Goal: Transaction & Acquisition: Download file/media

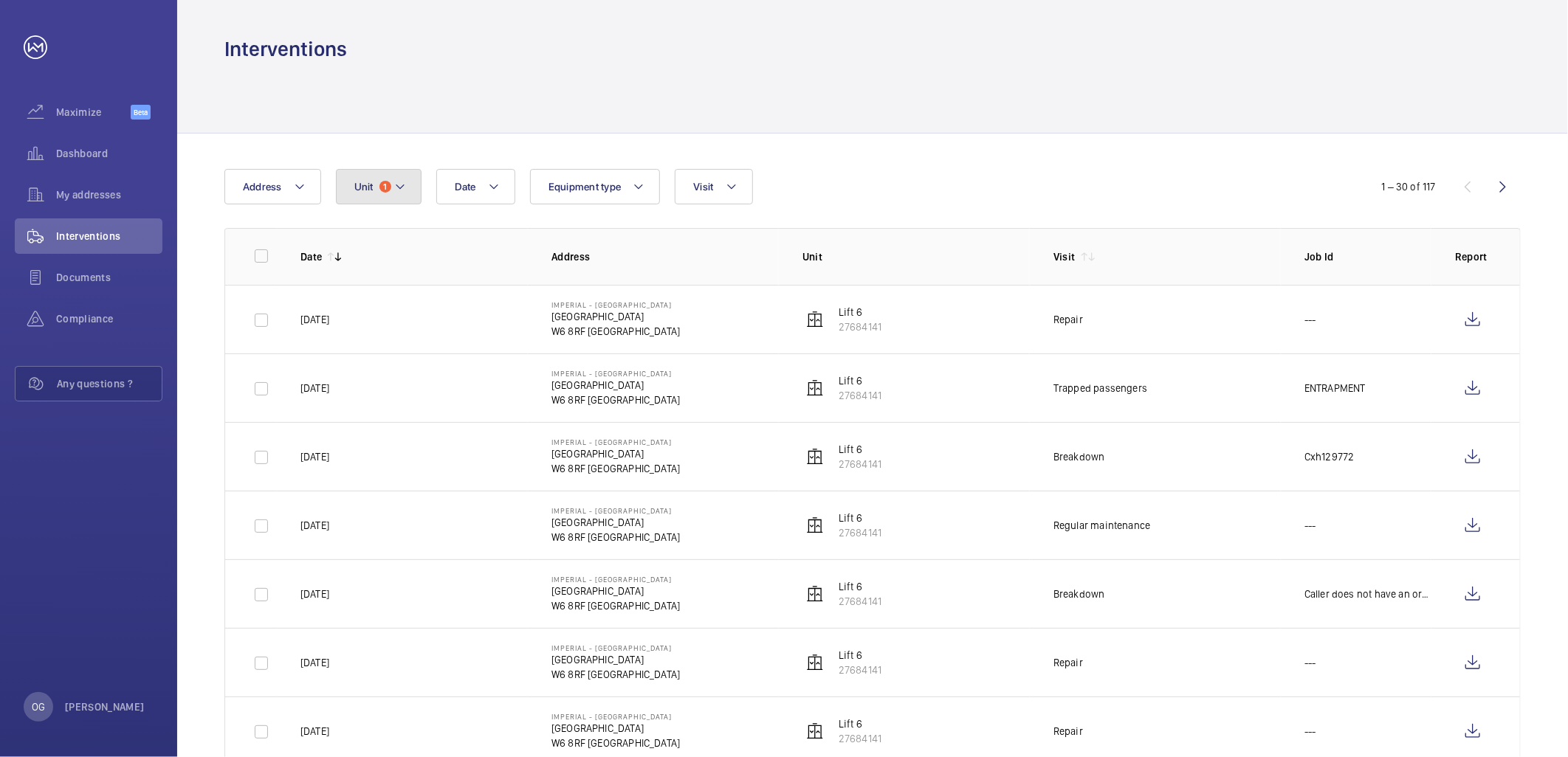
click at [394, 184] on mat-icon at bounding box center [400, 187] width 12 height 18
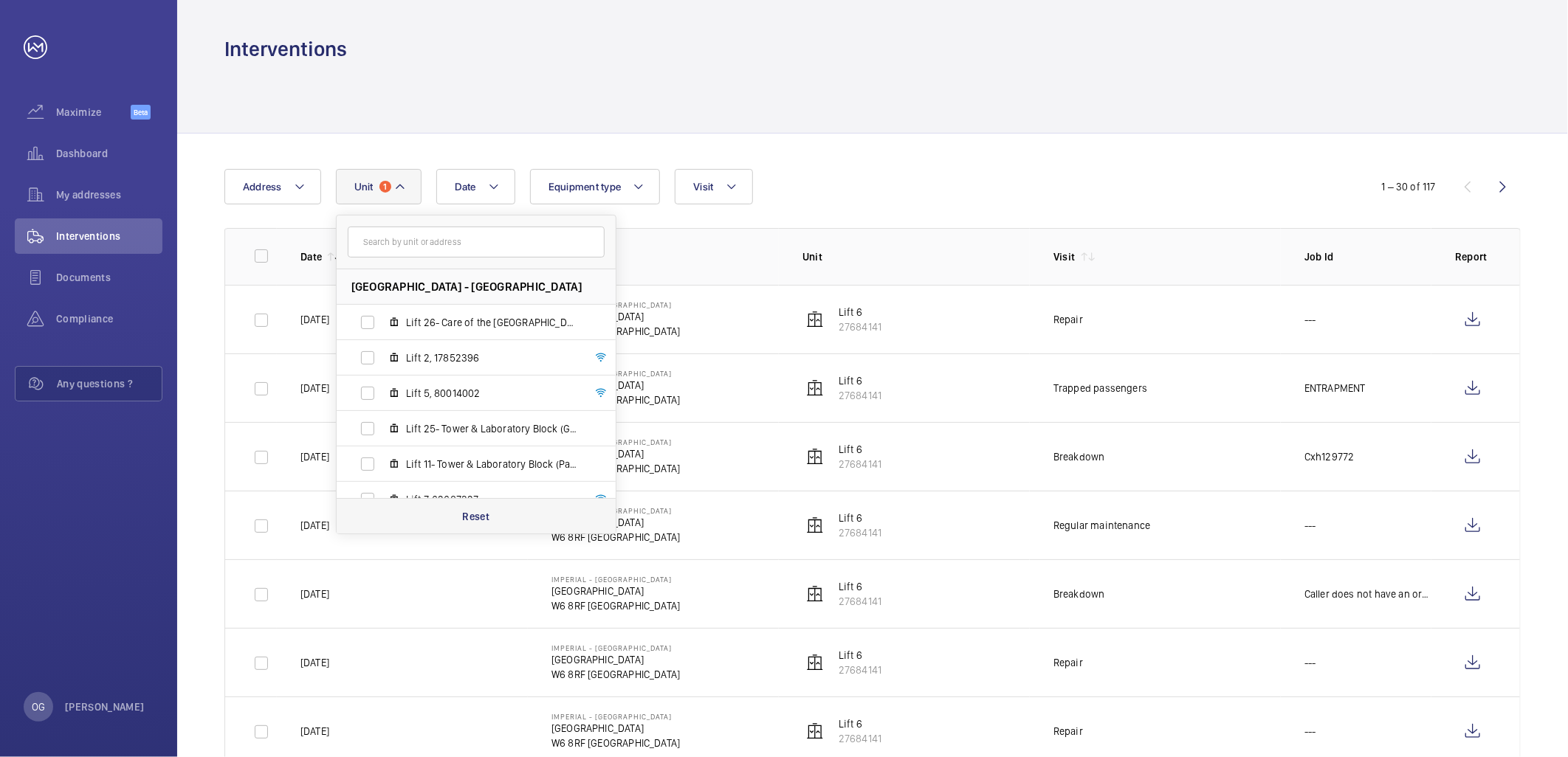
click at [478, 514] on p "Reset" at bounding box center [476, 516] width 27 height 15
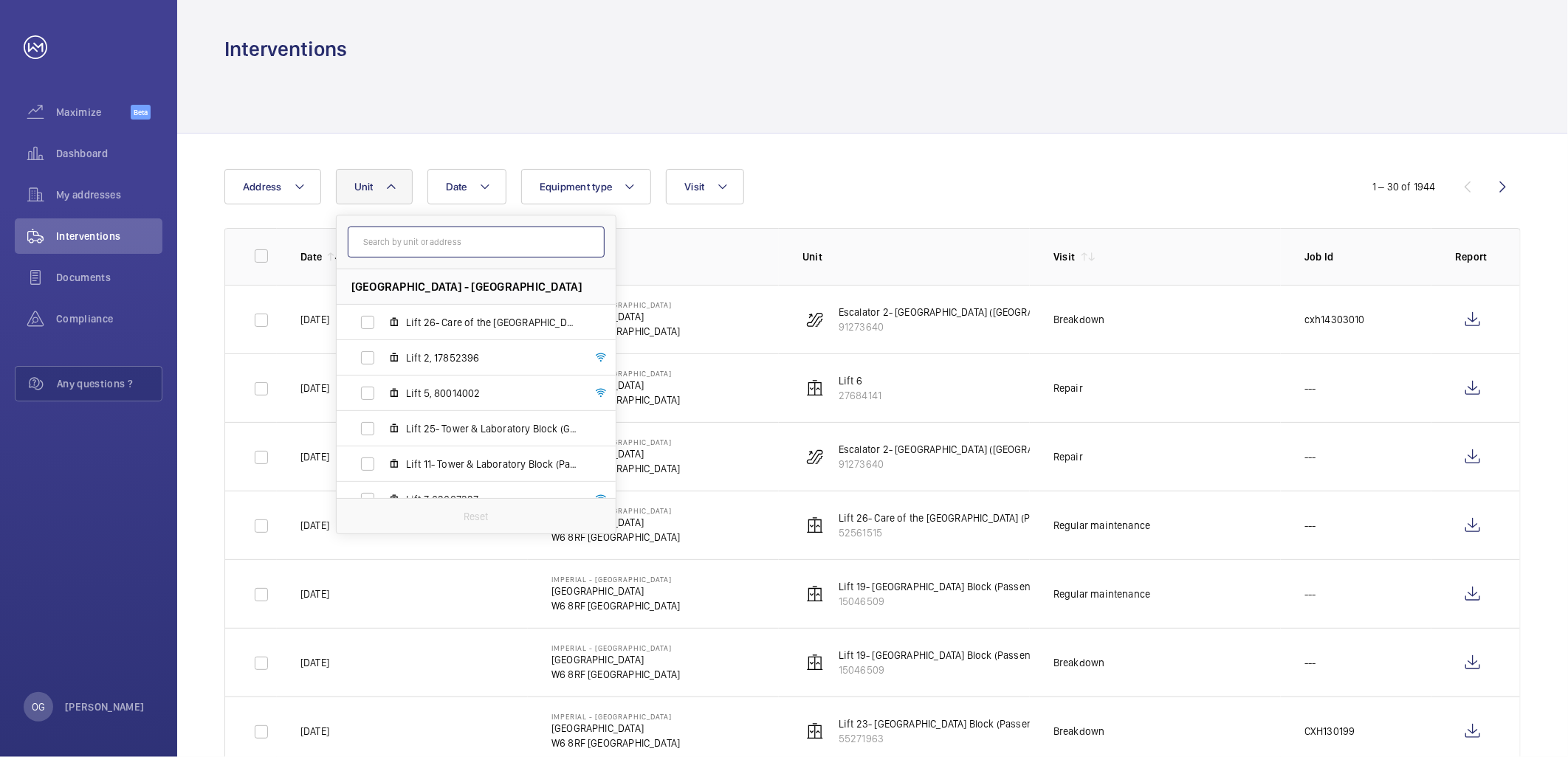
click at [515, 231] on input "text" at bounding box center [476, 242] width 257 height 31
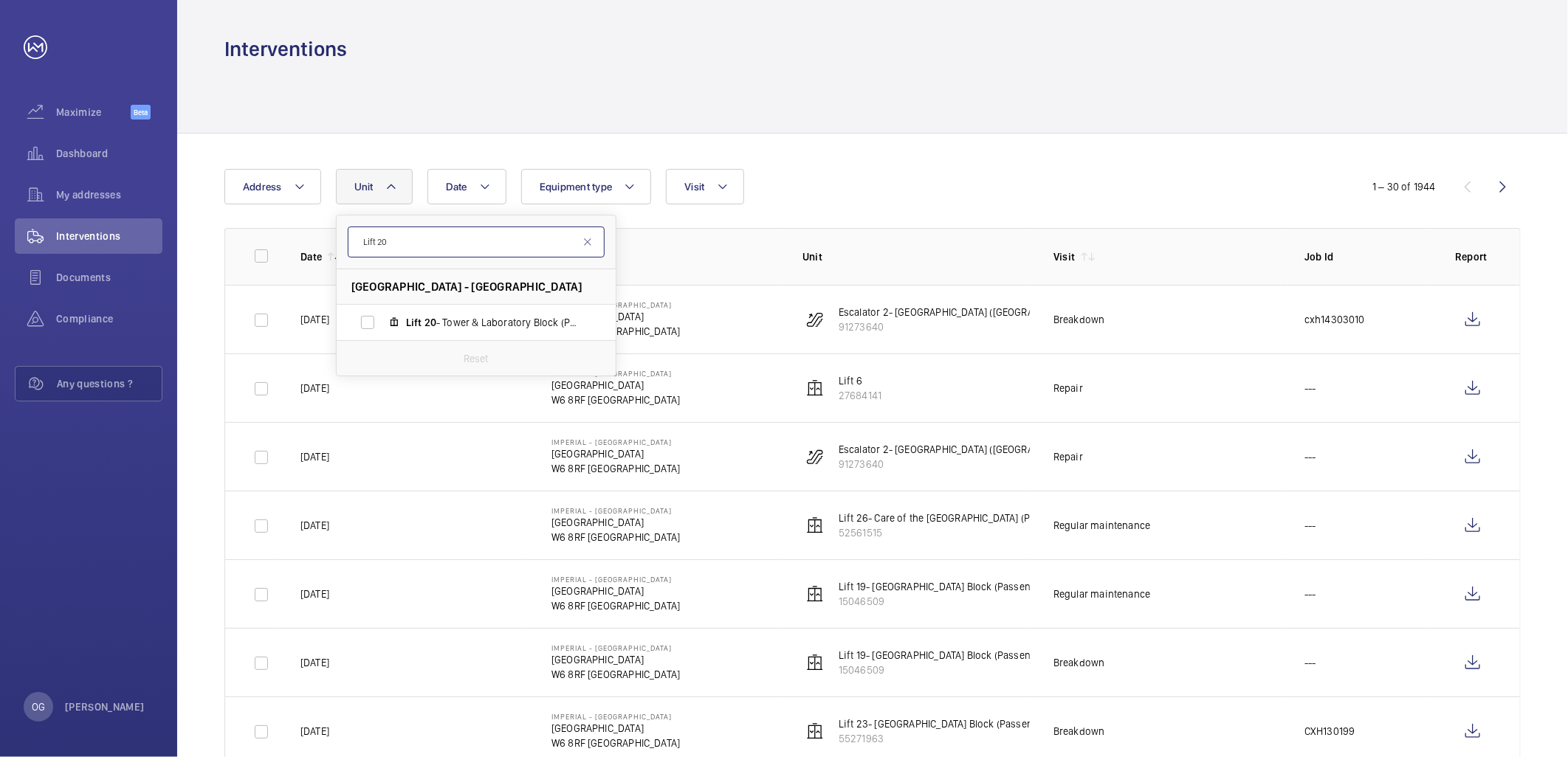
type input "Lift 20"
click at [493, 303] on li "[GEOGRAPHIC_DATA] - [GEOGRAPHIC_DATA]" at bounding box center [476, 287] width 279 height 35
click at [495, 310] on label "Lift 20 - Tower & Laboratory Block (Passenger), 90931621" at bounding box center [464, 322] width 256 height 35
drag, startPoint x: 495, startPoint y: 310, endPoint x: 1186, endPoint y: 130, distance: 714.1
click at [1191, 125] on div at bounding box center [872, 98] width 1296 height 71
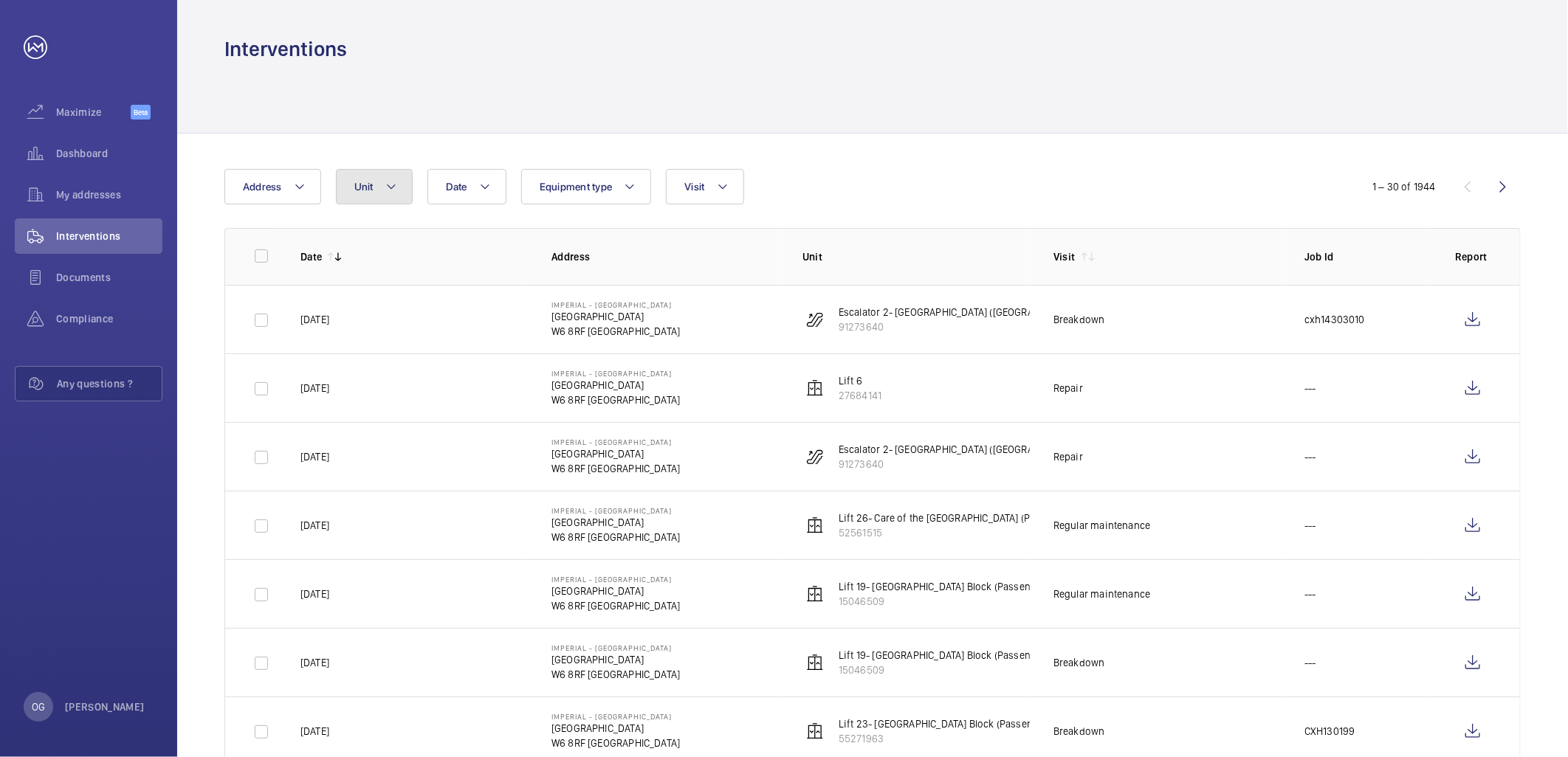
click at [393, 187] on mat-icon at bounding box center [391, 187] width 12 height 18
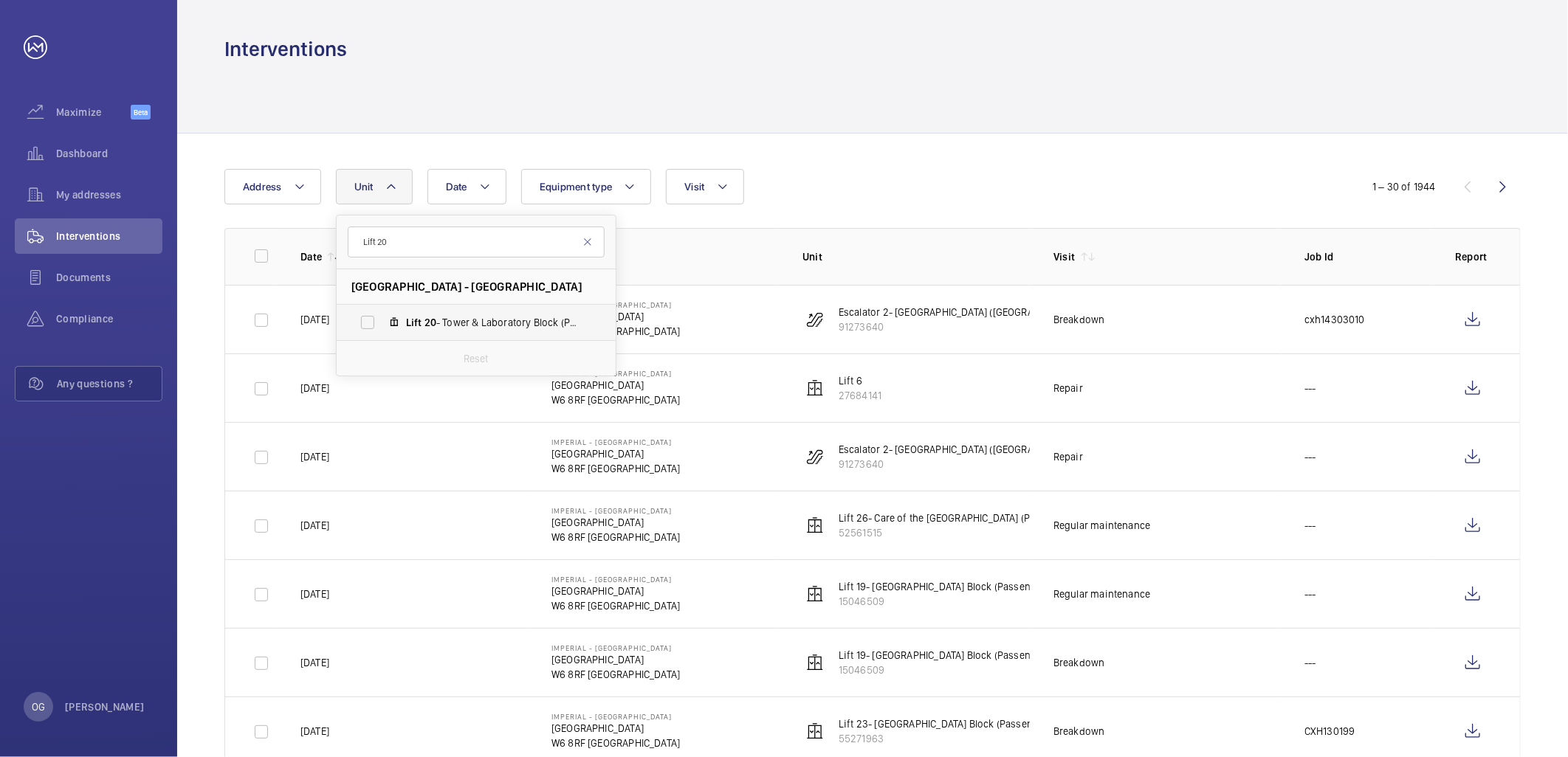
type input "Lift 20"
drag, startPoint x: 439, startPoint y: 323, endPoint x: 476, endPoint y: 325, distance: 37.1
click at [441, 323] on span "Lift 20 - Tower & Laboratory Block (Passenger), 90931621" at bounding box center [491, 322] width 171 height 15
click at [379, 326] on input "Lift 20 - Tower & Laboratory Block (Passenger), 90931621" at bounding box center [367, 322] width 29 height 29
checkbox input "true"
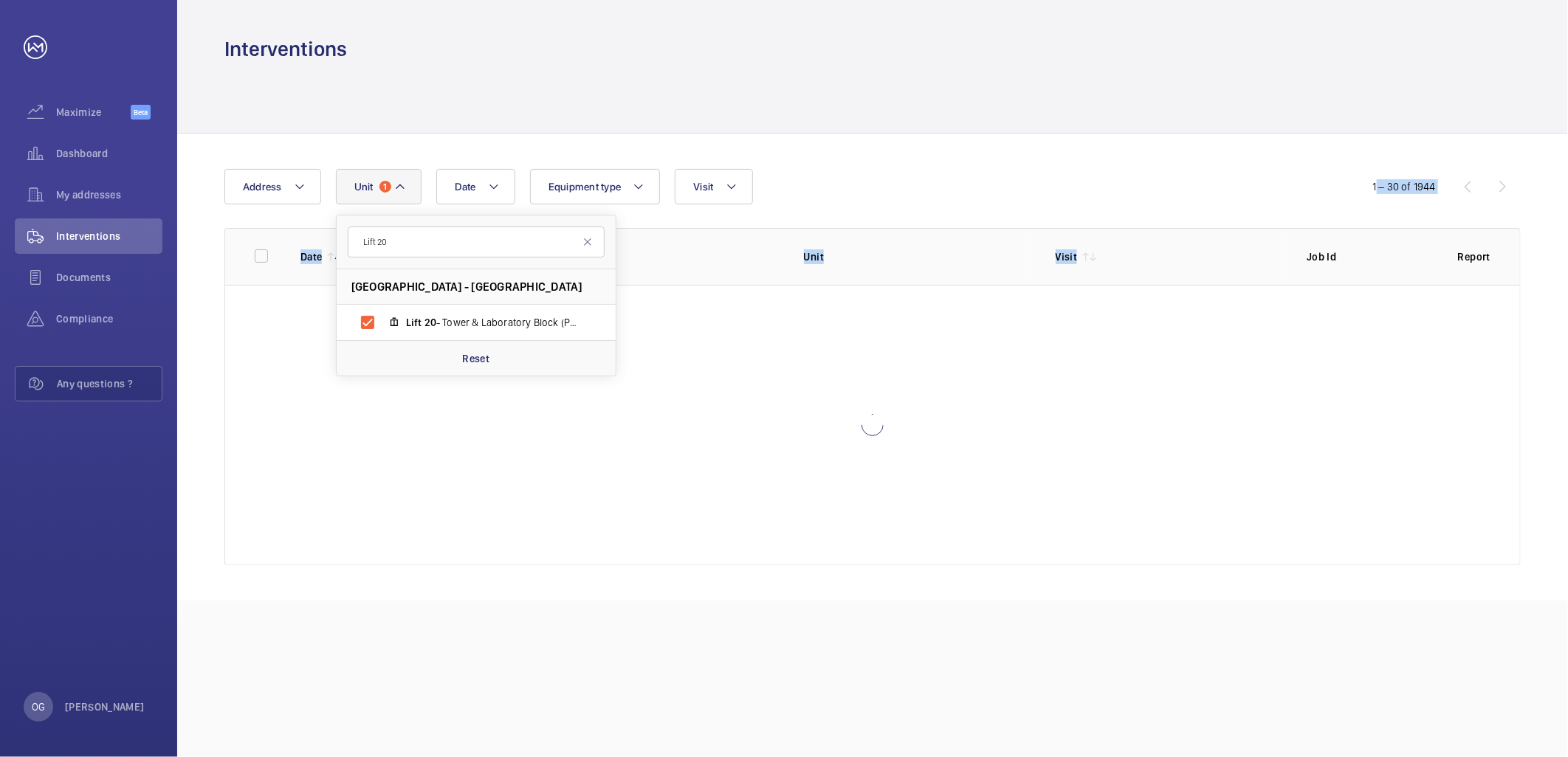
click at [1116, 204] on wm-front-table "Date Address Unit 1 Lift [GEOGRAPHIC_DATA] - [GEOGRAPHIC_DATA] Block (Passenger…" at bounding box center [872, 367] width 1296 height 397
drag, startPoint x: 1116, startPoint y: 201, endPoint x: 921, endPoint y: 151, distance: 201.3
click at [921, 151] on div "Date Address Unit 1 Equipment type Visit 1 – 30 of 1944 Date Address Unit Visit…" at bounding box center [873, 366] width 1391 height 467
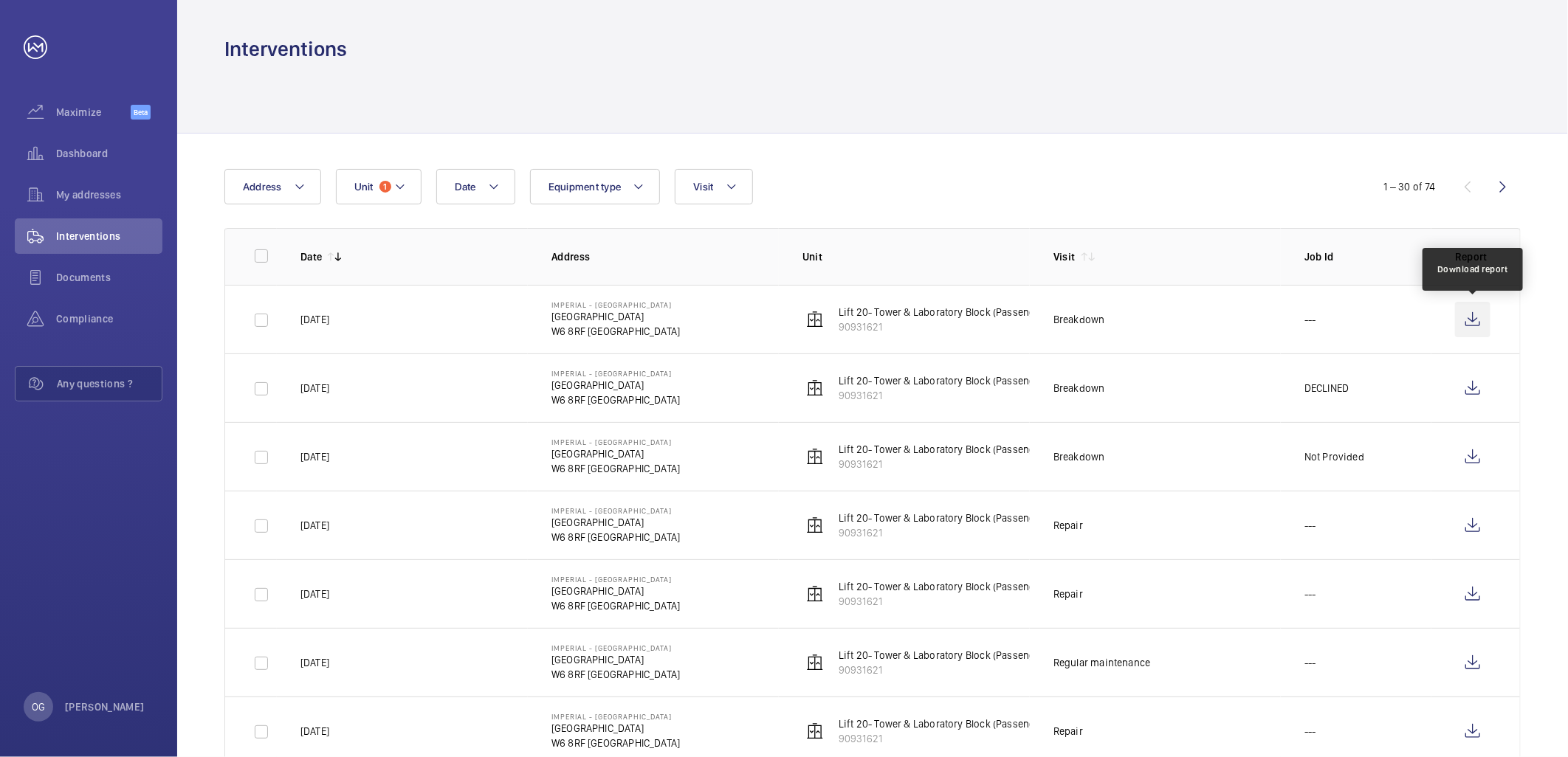
click at [1464, 315] on wm-front-icon-button at bounding box center [1472, 319] width 35 height 35
